Goal: Task Accomplishment & Management: Use online tool/utility

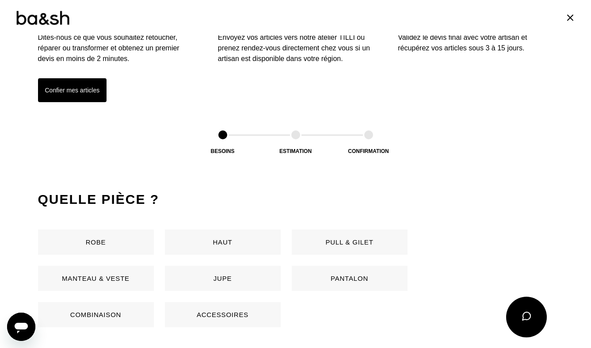
scroll to position [361, 0]
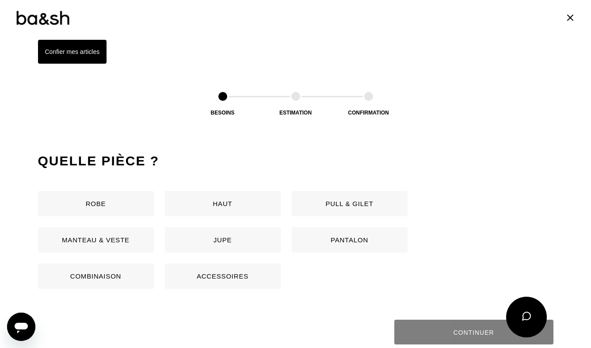
click at [243, 198] on button "Haut" at bounding box center [223, 203] width 116 height 25
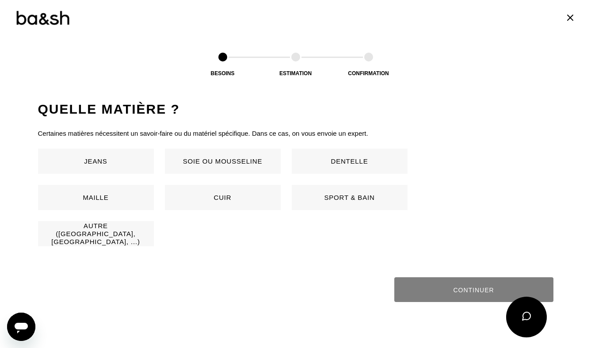
click at [227, 150] on button "Soie ou mousseline" at bounding box center [223, 161] width 116 height 25
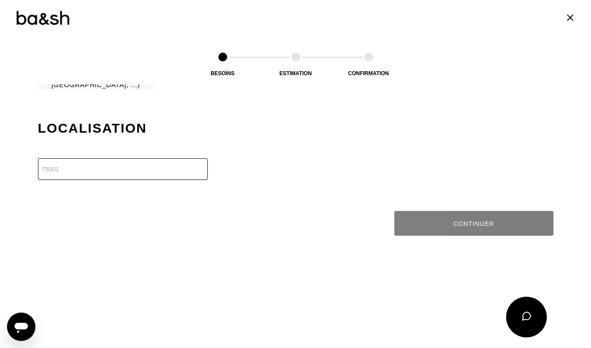
scroll to position [729, 0]
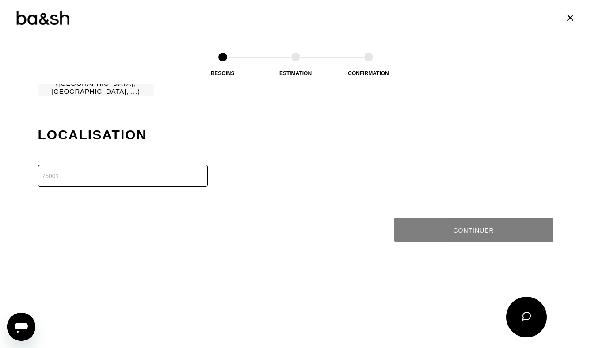
click at [146, 165] on input "number" at bounding box center [123, 176] width 170 height 22
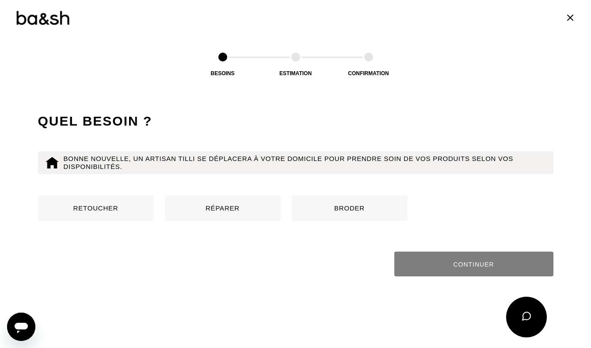
scroll to position [849, 0]
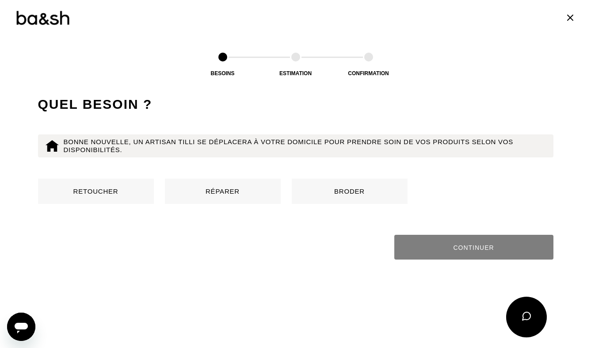
type input "75010"
click at [221, 196] on button "Réparer" at bounding box center [223, 191] width 116 height 25
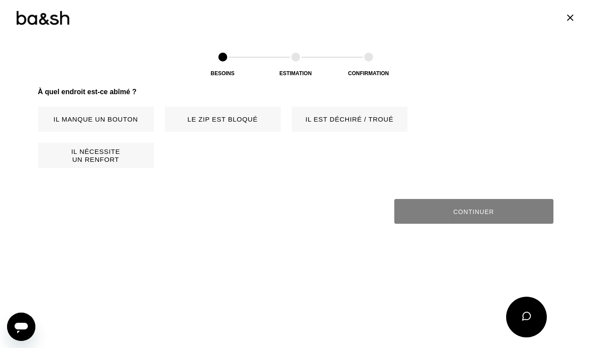
scroll to position [985, 0]
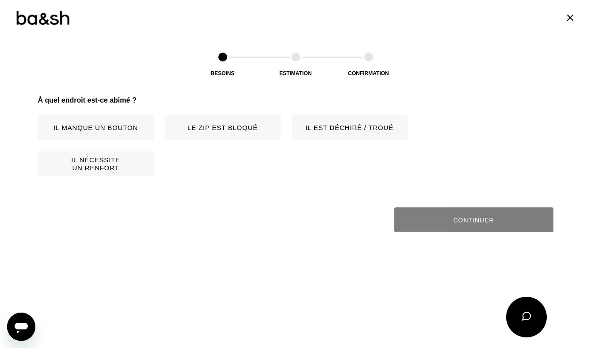
click at [110, 158] on button "Il nécessite un renfort" at bounding box center [96, 163] width 116 height 25
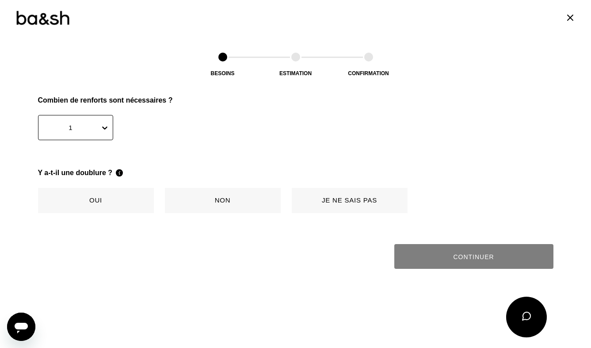
scroll to position [1057, 0]
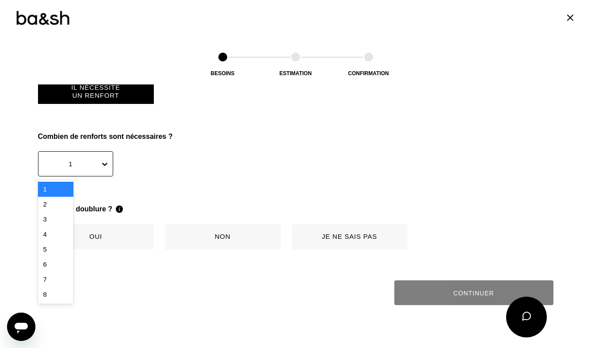
click at [107, 160] on icon at bounding box center [104, 164] width 9 height 9
click at [58, 209] on div "2" at bounding box center [55, 204] width 35 height 15
click at [125, 234] on button "Oui" at bounding box center [96, 236] width 116 height 25
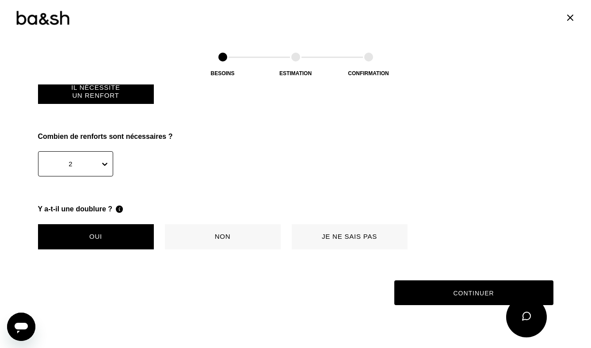
scroll to position [1140, 0]
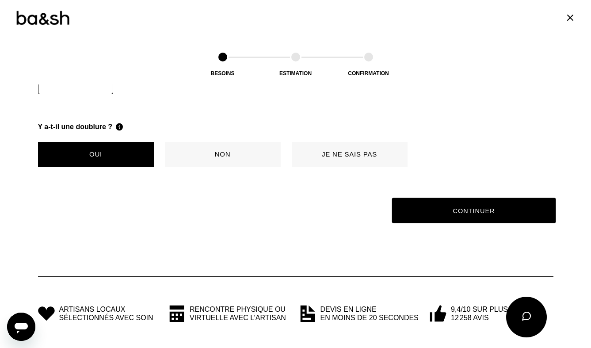
click at [454, 204] on button "Continuer" at bounding box center [474, 211] width 164 height 26
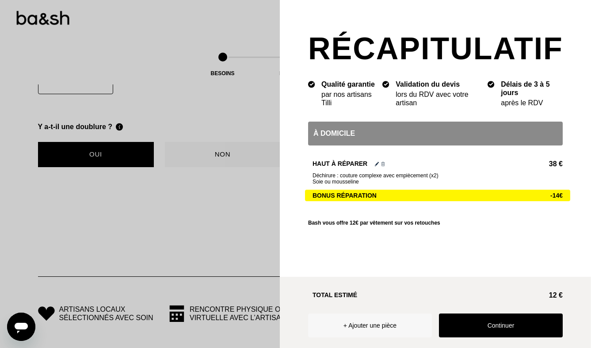
click at [432, 137] on div "À domicile" at bounding box center [435, 134] width 255 height 24
click at [502, 325] on button "Continuer" at bounding box center [501, 325] width 124 height 24
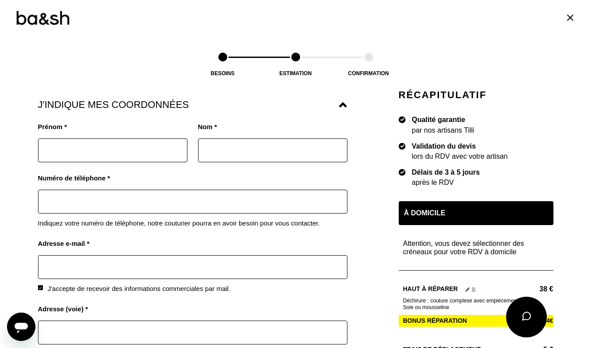
scroll to position [743, 0]
